Goal: Check status: Check status

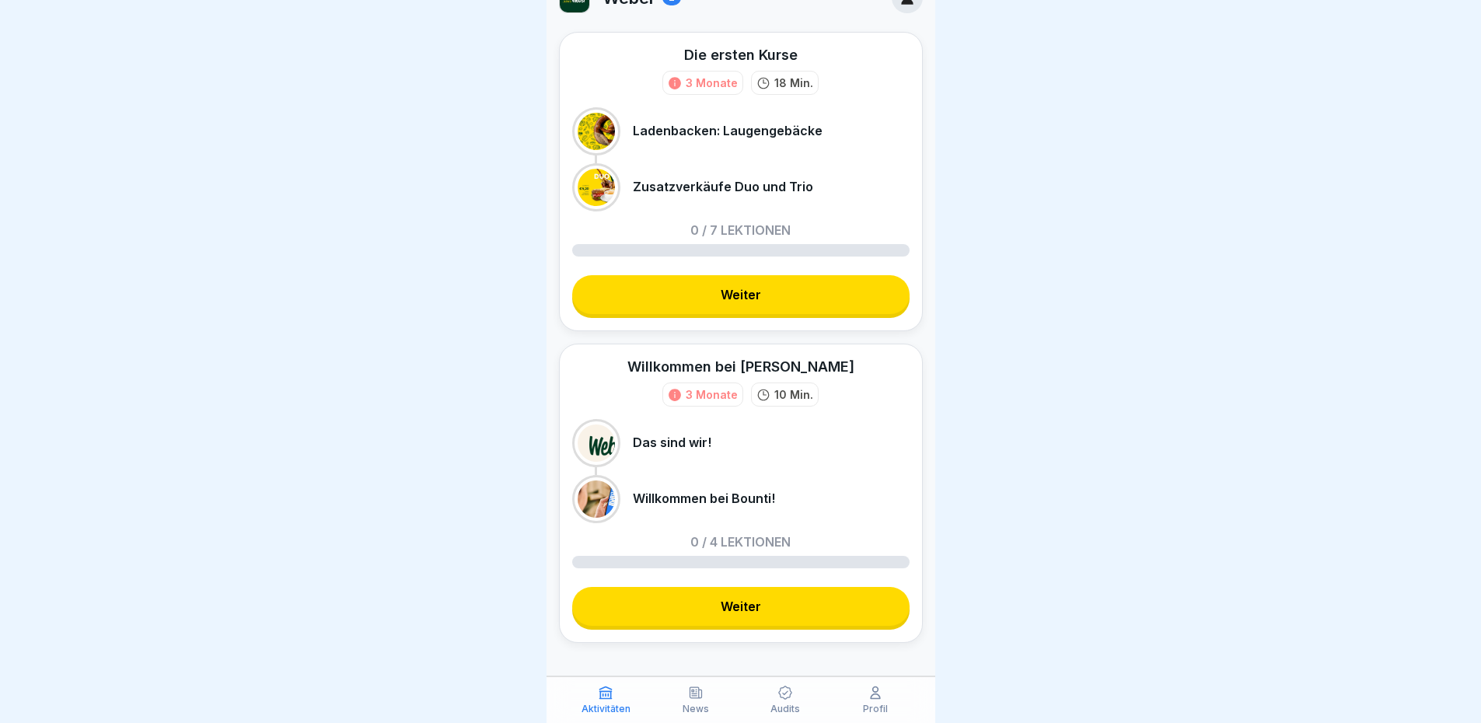
scroll to position [44, 0]
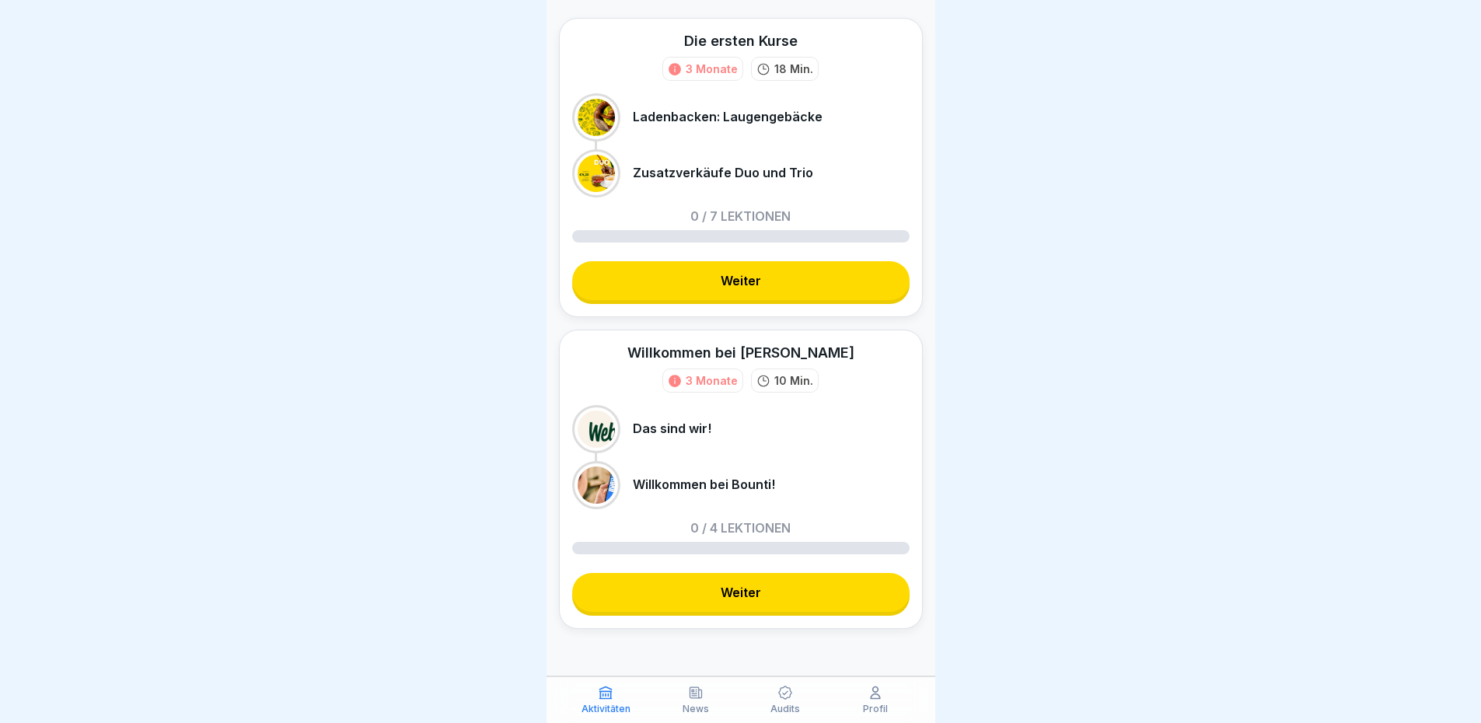
click at [799, 700] on div "Audits" at bounding box center [786, 700] width 82 height 30
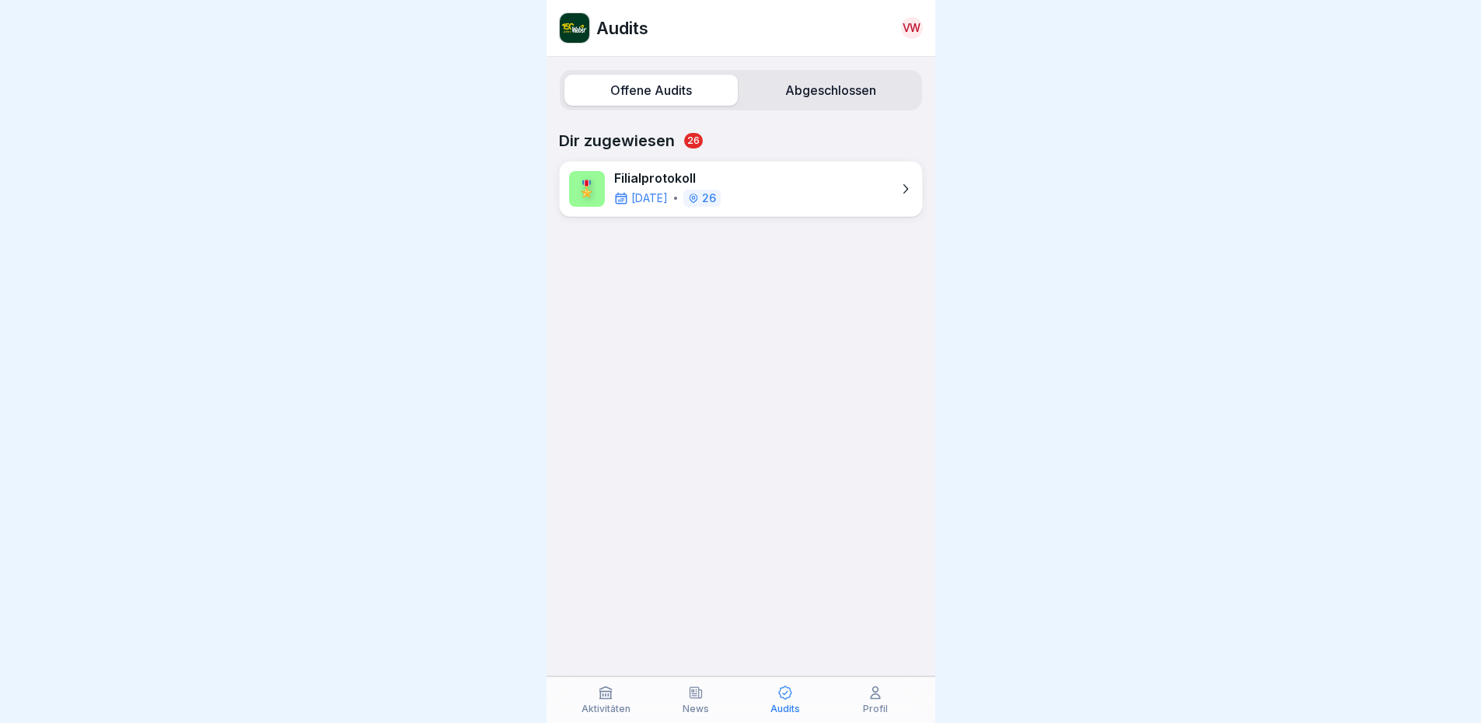
click at [823, 181] on div "🎖️ Filialprotokoll [DATE] 26" at bounding box center [741, 189] width 364 height 56
